Goal: Information Seeking & Learning: Learn about a topic

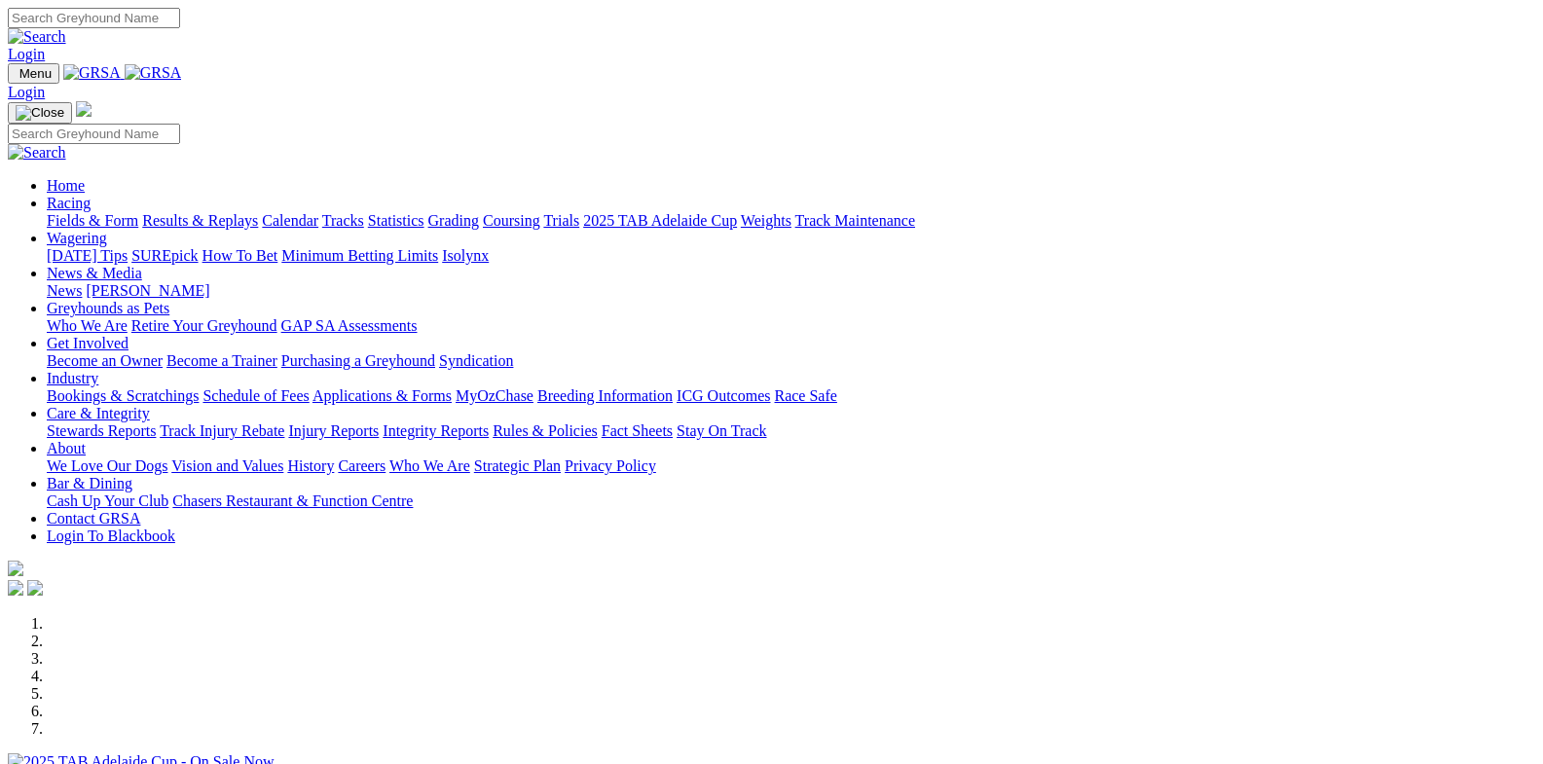
click at [91, 195] on link "Racing" at bounding box center [69, 203] width 44 height 17
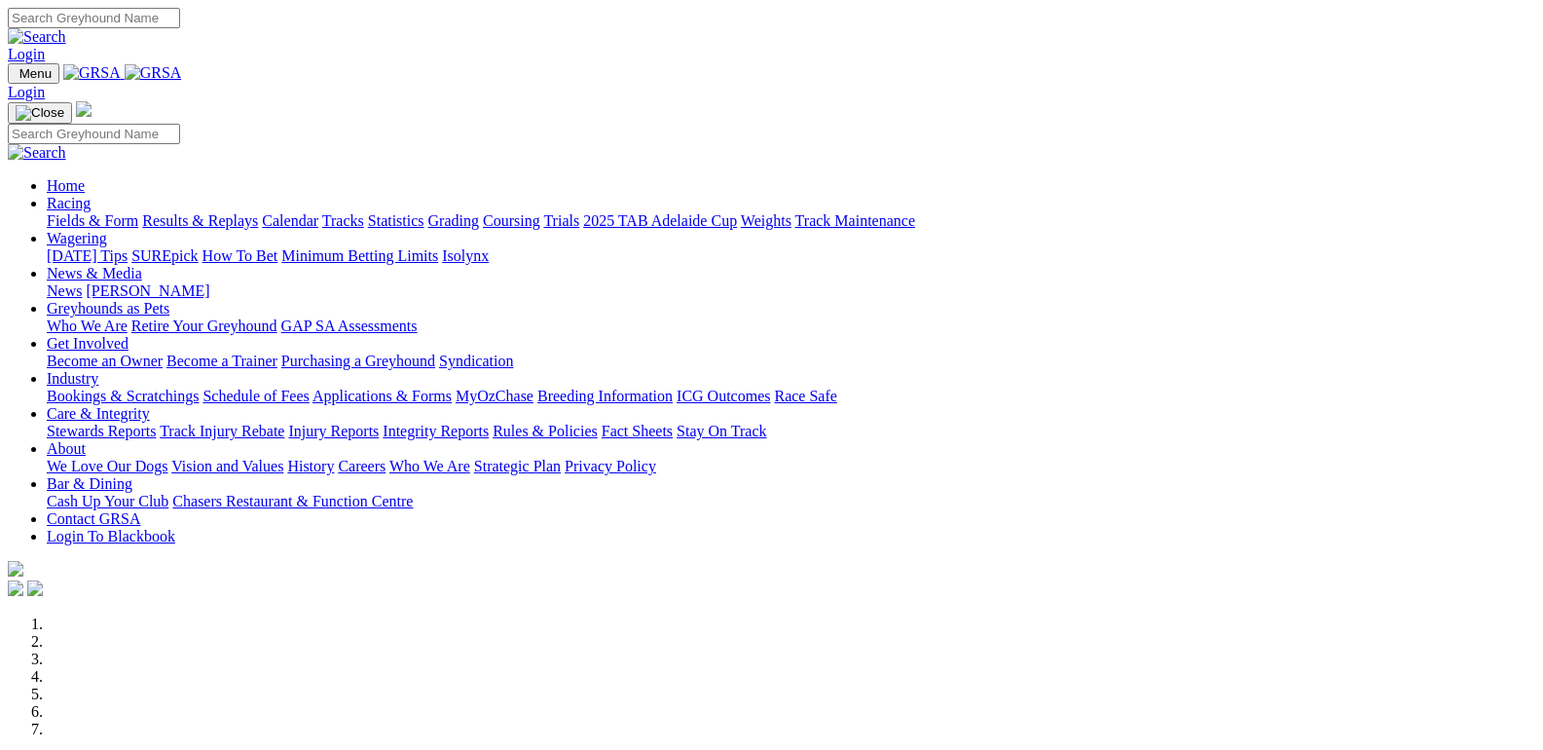
click at [87, 212] on link "Fields & Form" at bounding box center [93, 220] width 92 height 17
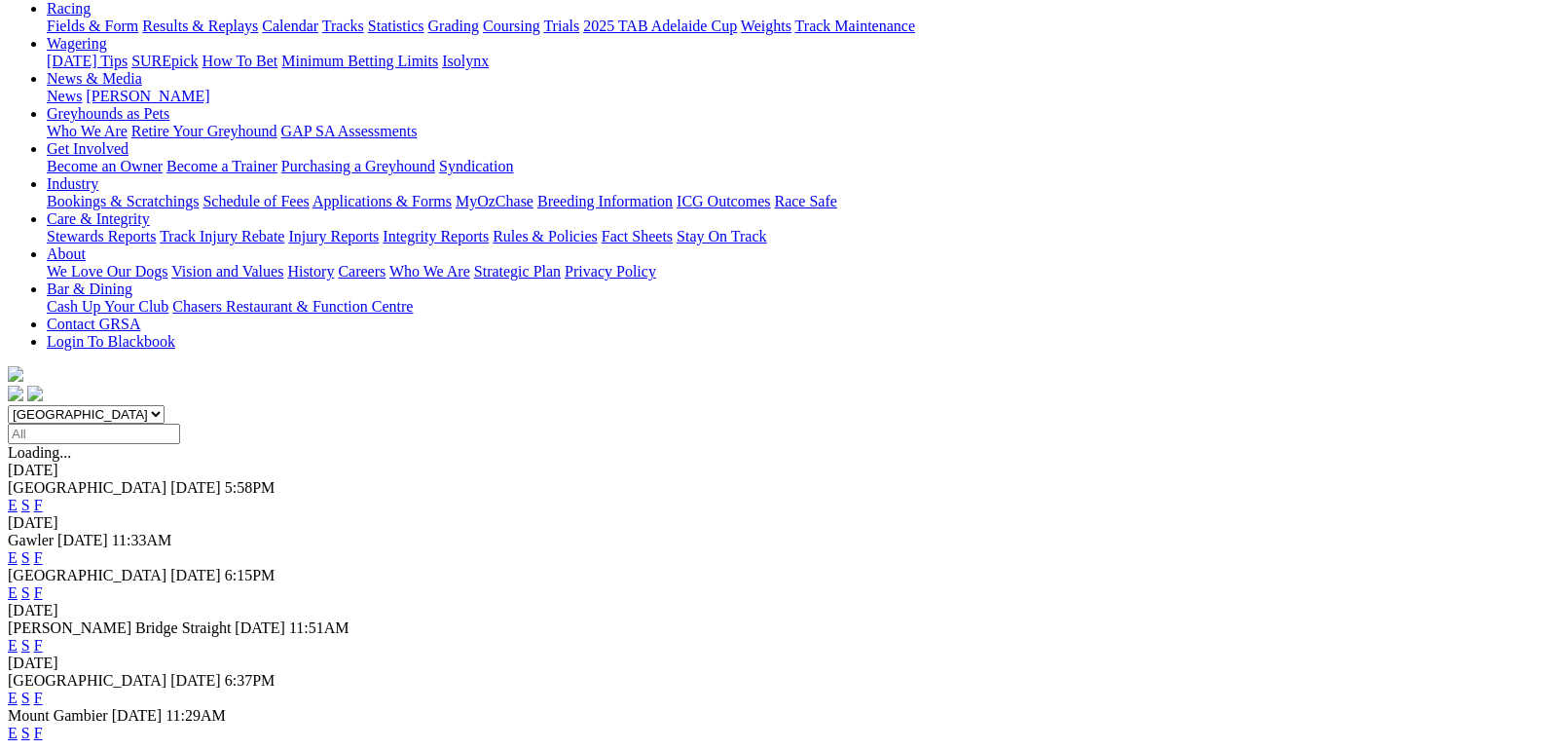
scroll to position [292, 0]
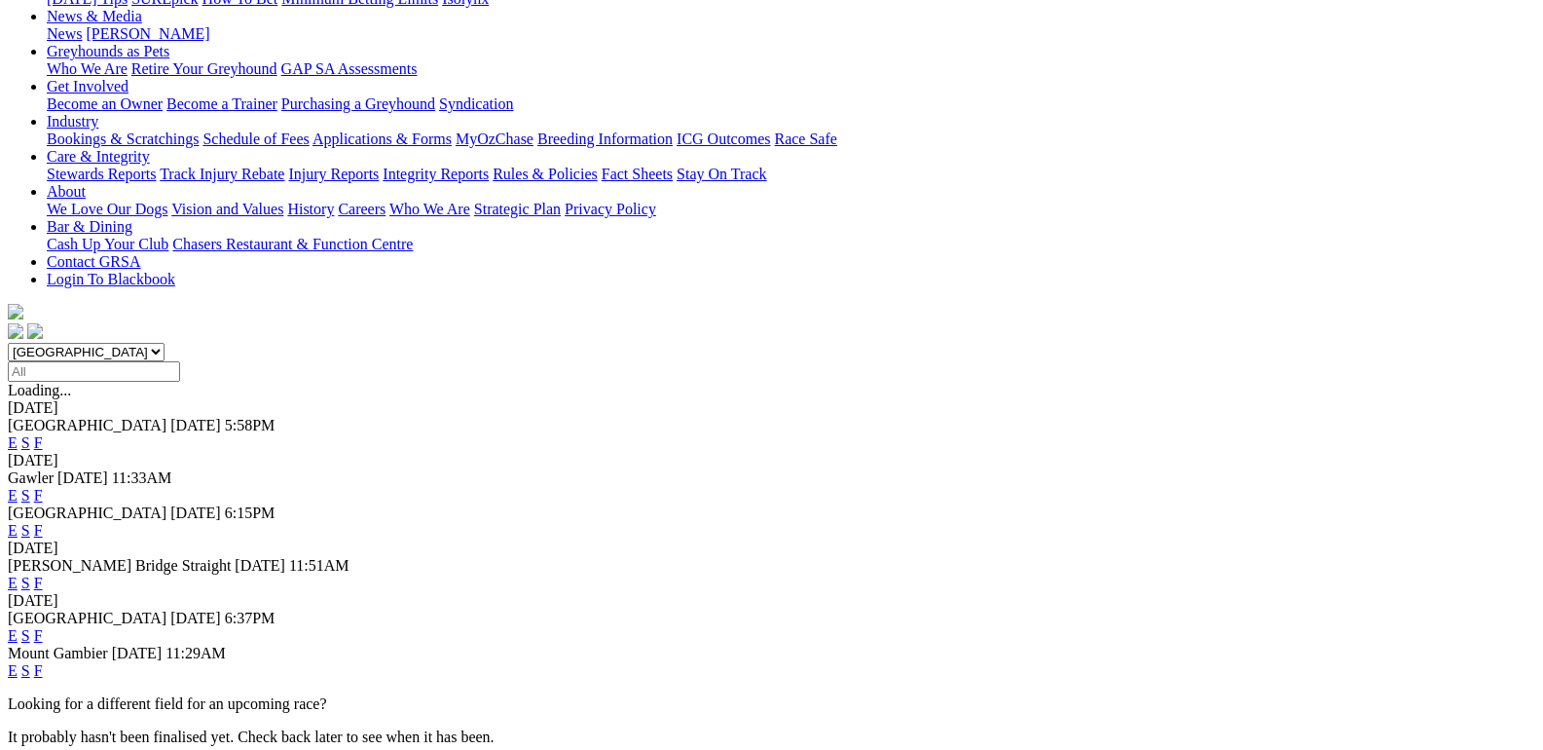
click at [43, 662] on link "F" at bounding box center [38, 670] width 9 height 17
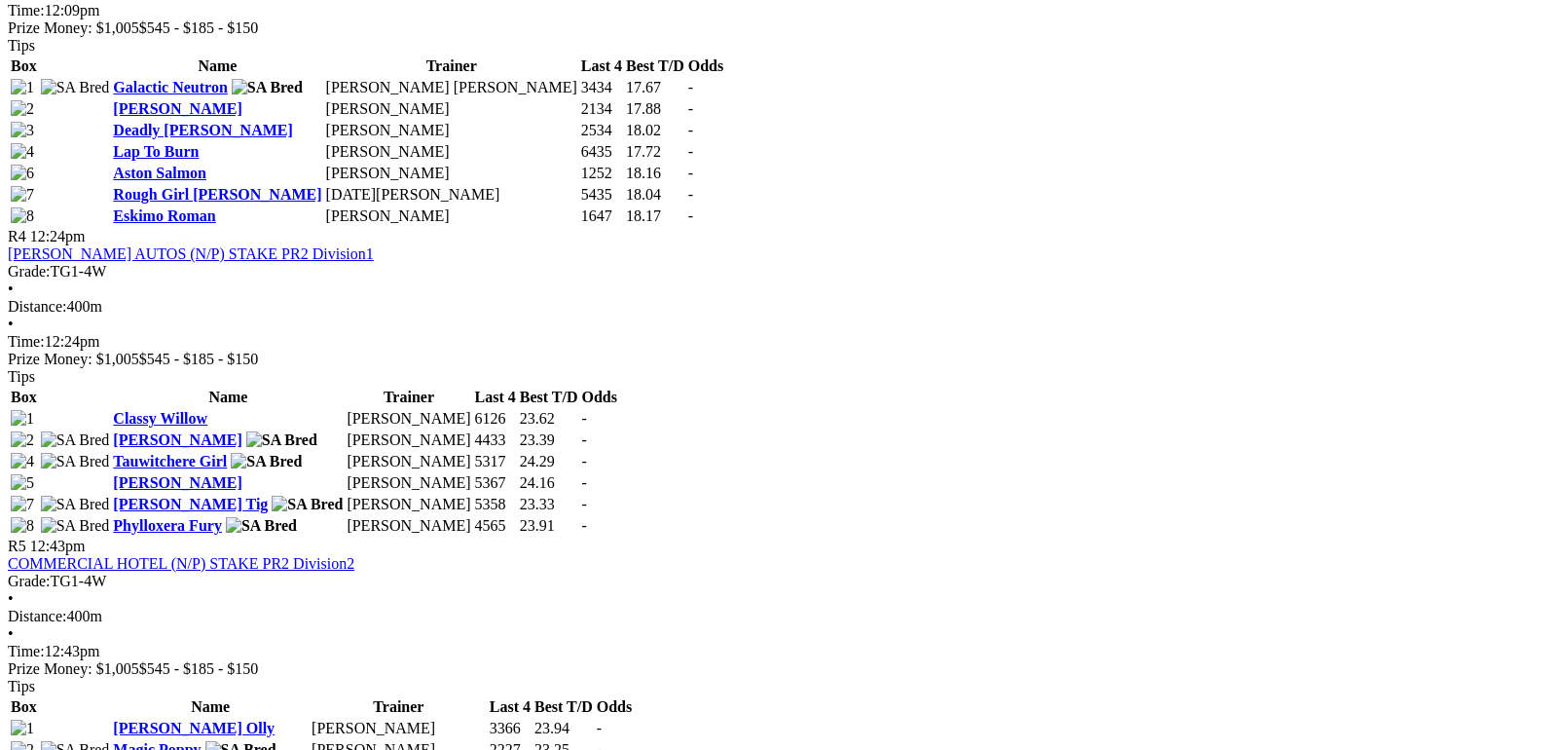
scroll to position [1753, 0]
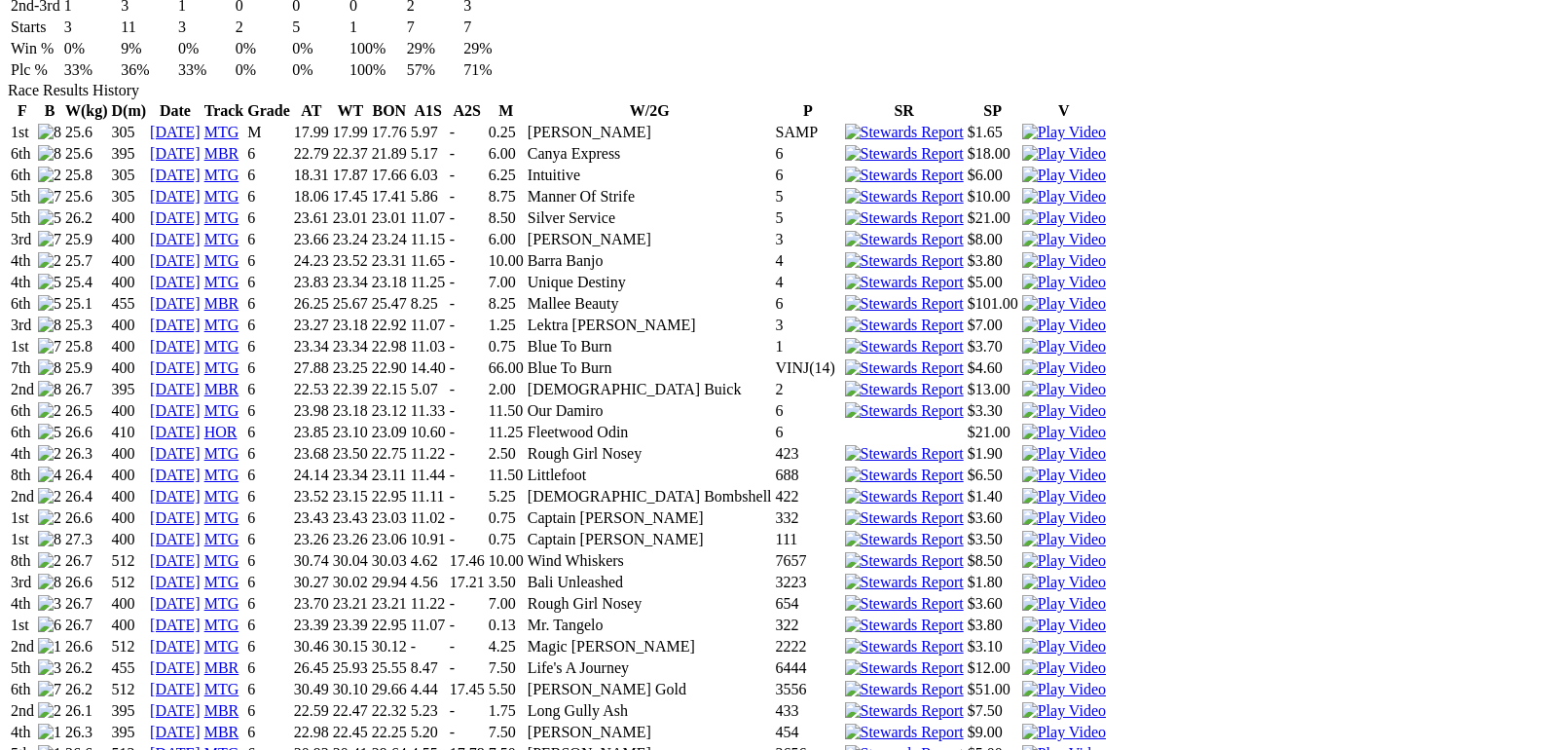
scroll to position [1461, 0]
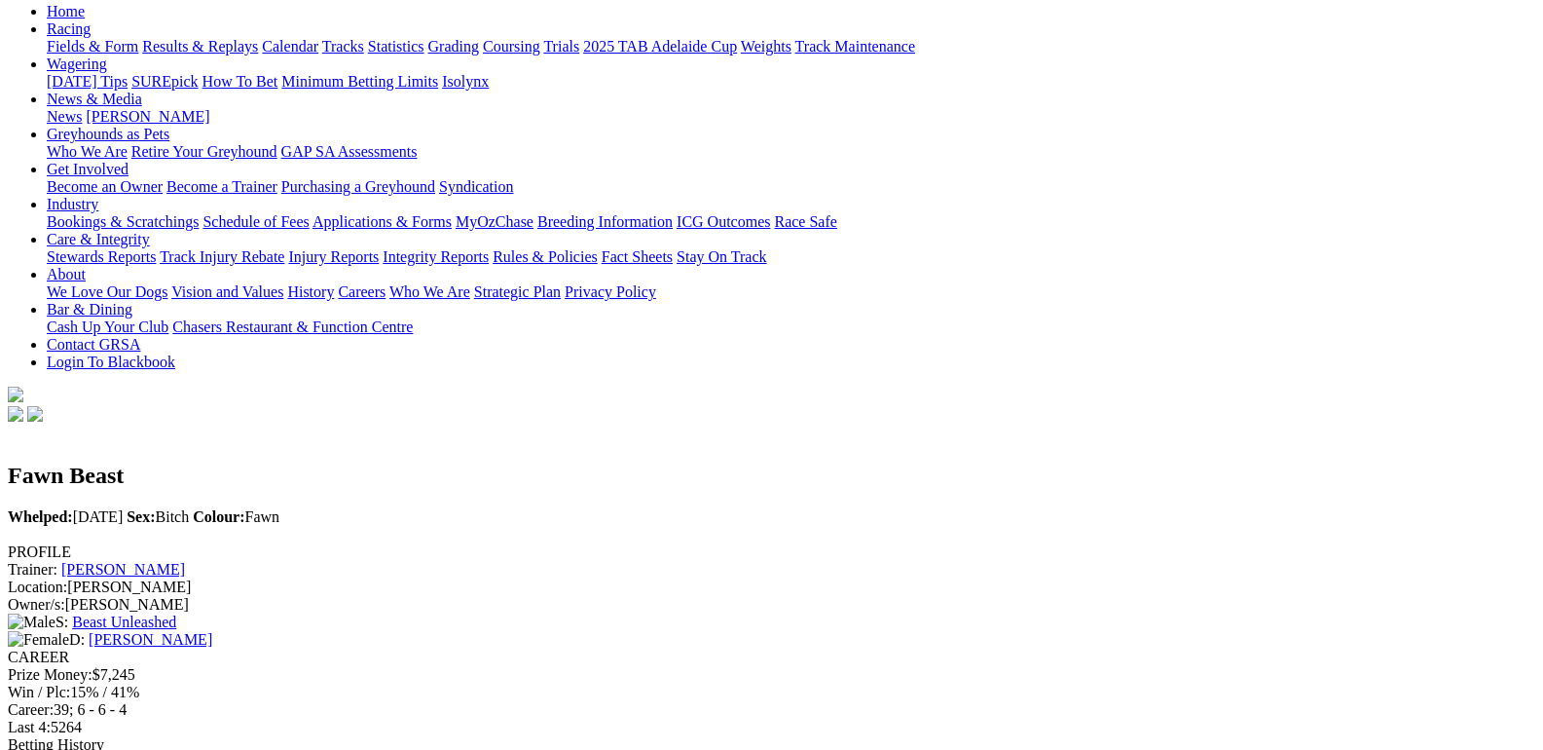
scroll to position [0, 0]
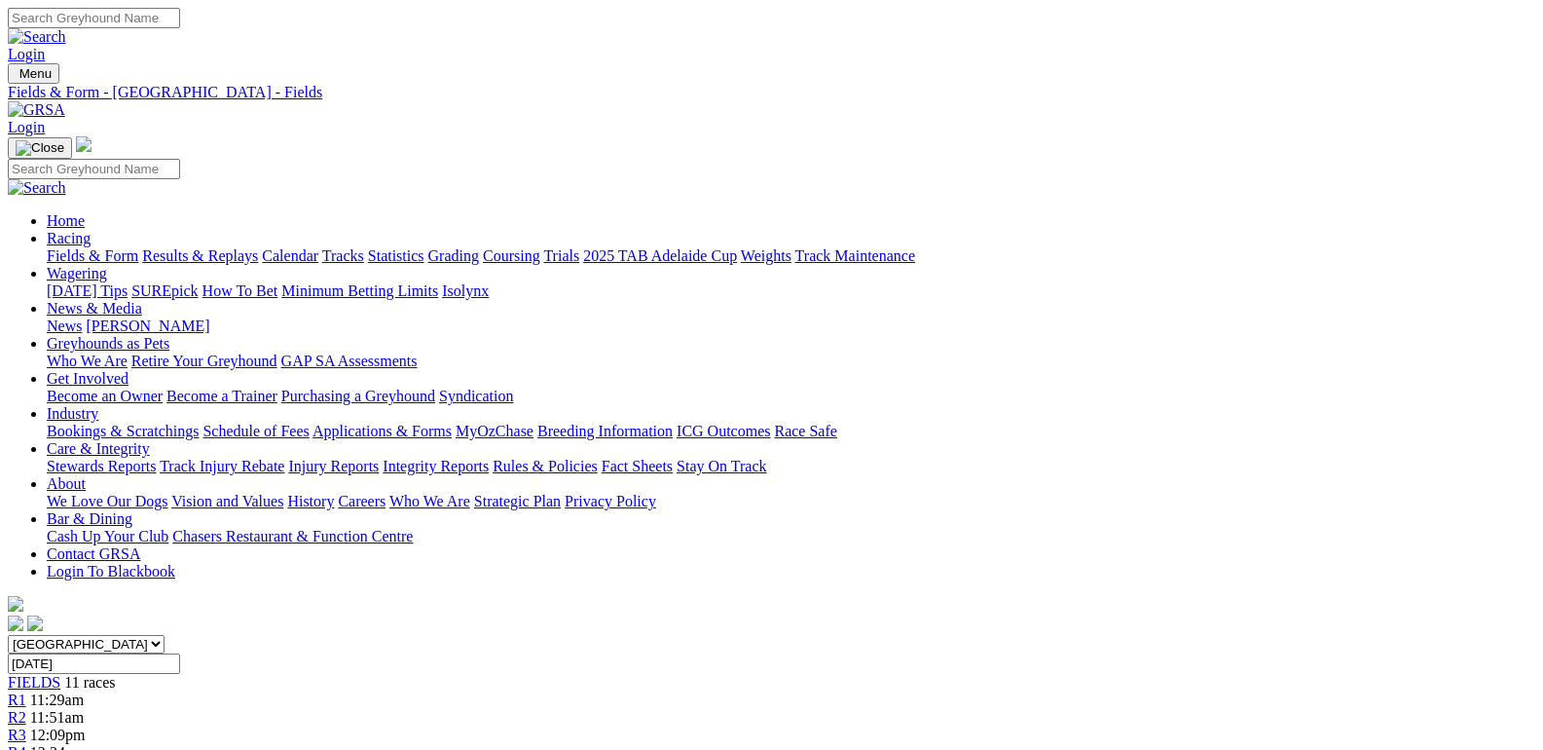
click at [165, 635] on select "[GEOGRAPHIC_DATA] [GEOGRAPHIC_DATA] [GEOGRAPHIC_DATA] [GEOGRAPHIC_DATA] [GEOGRA…" at bounding box center [86, 644] width 157 height 19
select select "VIC"
click at [163, 635] on select "[GEOGRAPHIC_DATA] [GEOGRAPHIC_DATA] [GEOGRAPHIC_DATA] [GEOGRAPHIC_DATA] [GEOGRA…" at bounding box center [86, 644] width 157 height 19
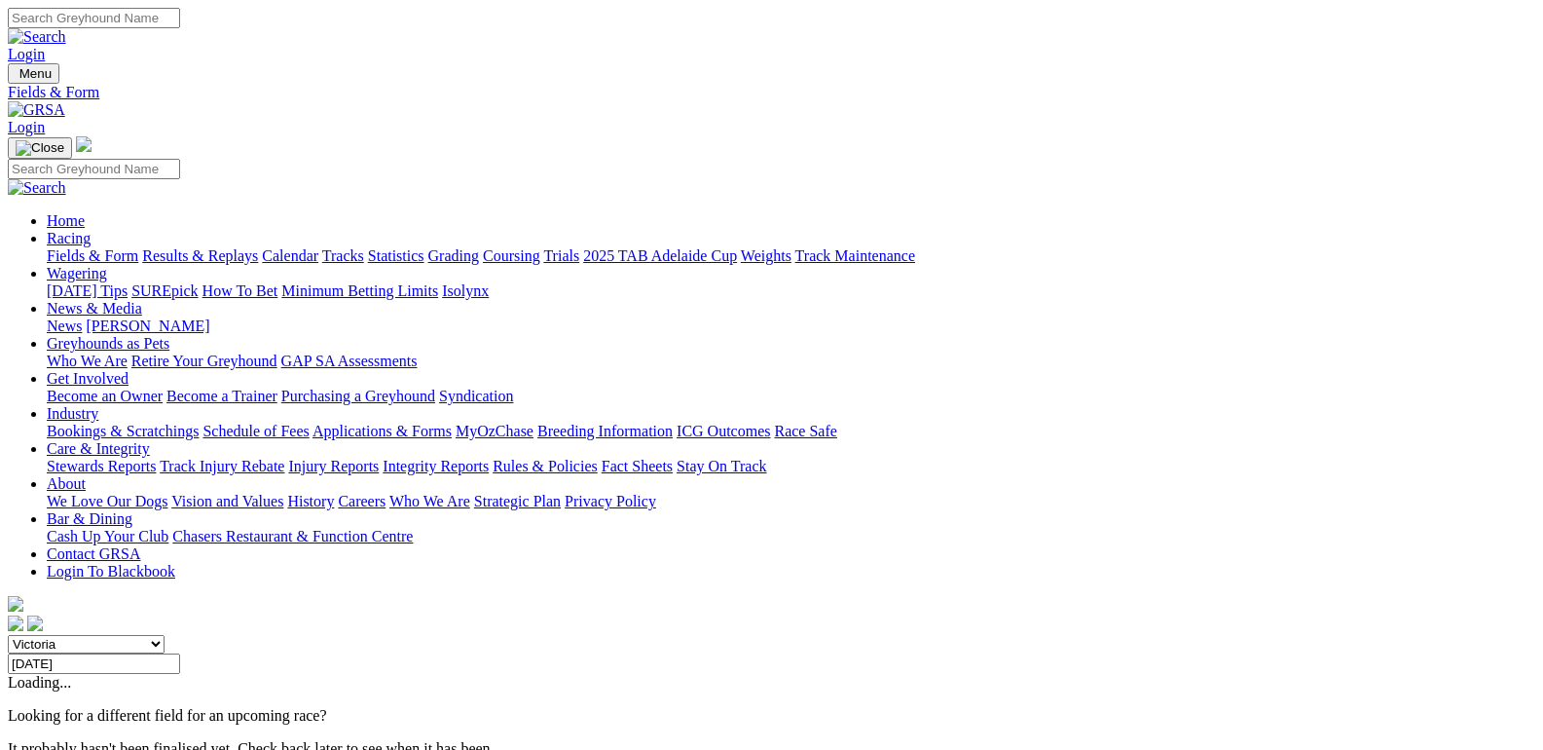
click at [165, 635] on select "[GEOGRAPHIC_DATA] [GEOGRAPHIC_DATA] [GEOGRAPHIC_DATA] [GEOGRAPHIC_DATA] [GEOGRA…" at bounding box center [86, 644] width 157 height 19
click at [163, 635] on select "[GEOGRAPHIC_DATA] [GEOGRAPHIC_DATA] [GEOGRAPHIC_DATA] [GEOGRAPHIC_DATA] [GEOGRA…" at bounding box center [86, 644] width 157 height 19
